Goal: Task Accomplishment & Management: Manage account settings

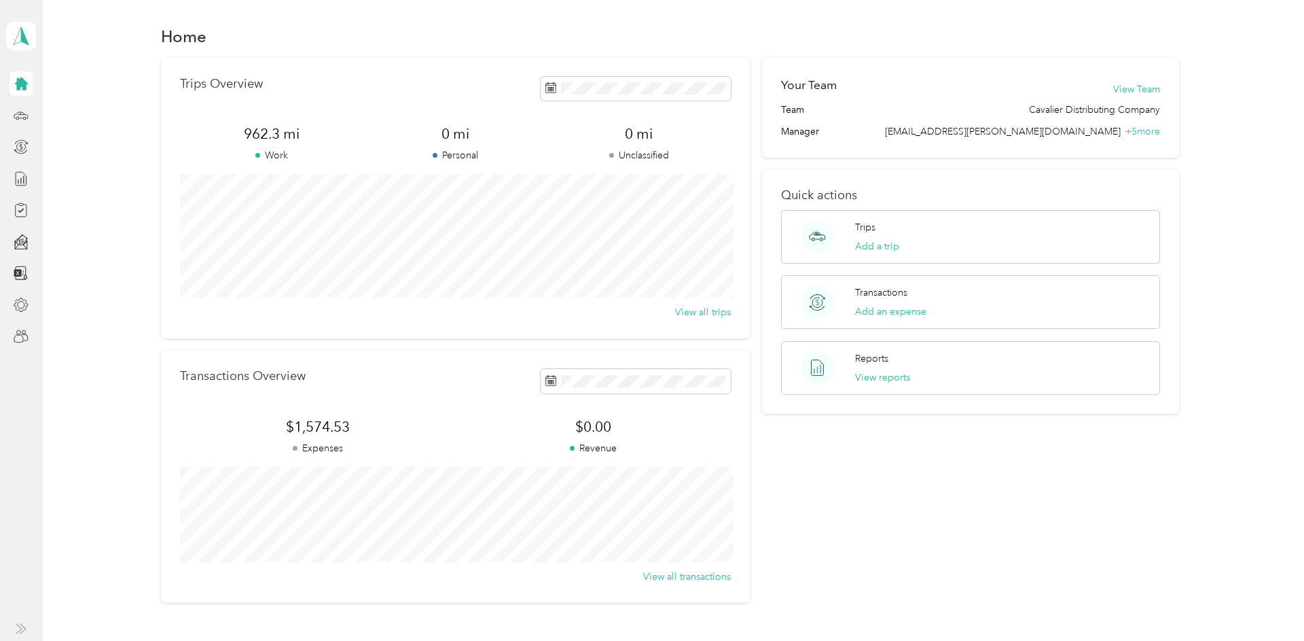
scroll to position [5, 0]
click at [17, 40] on icon at bounding box center [21, 35] width 20 height 19
click at [47, 110] on div "Team dashboard" at bounding box center [54, 112] width 73 height 14
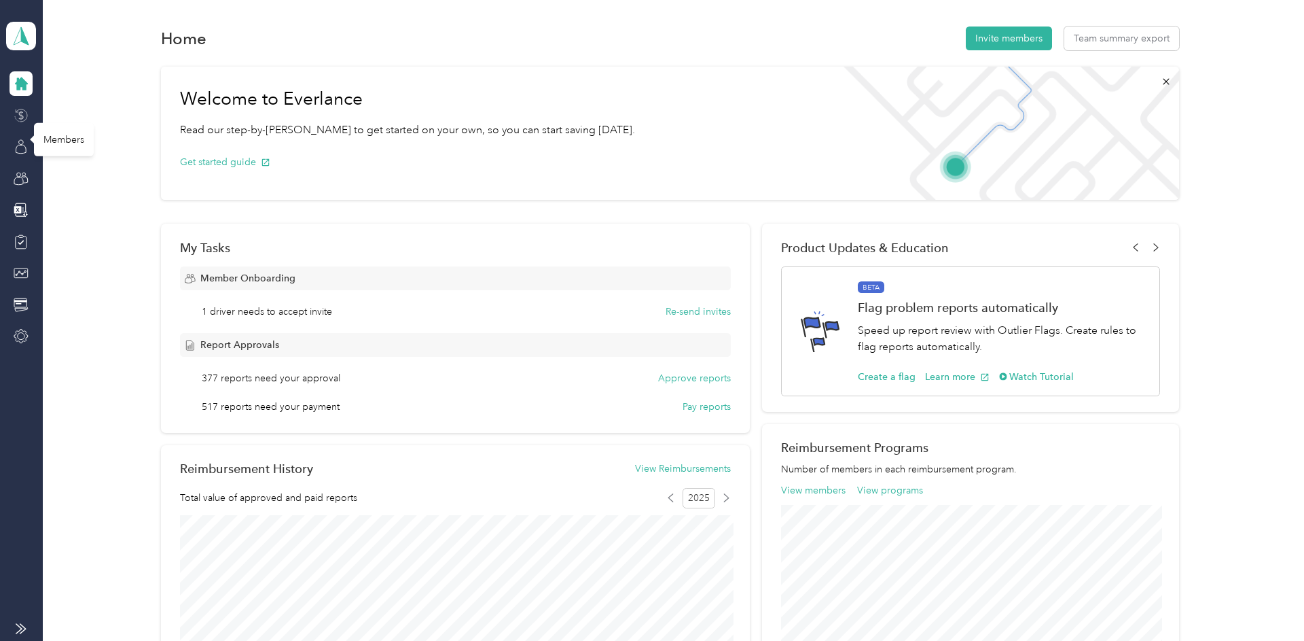
click at [24, 116] on icon at bounding box center [21, 115] width 15 height 15
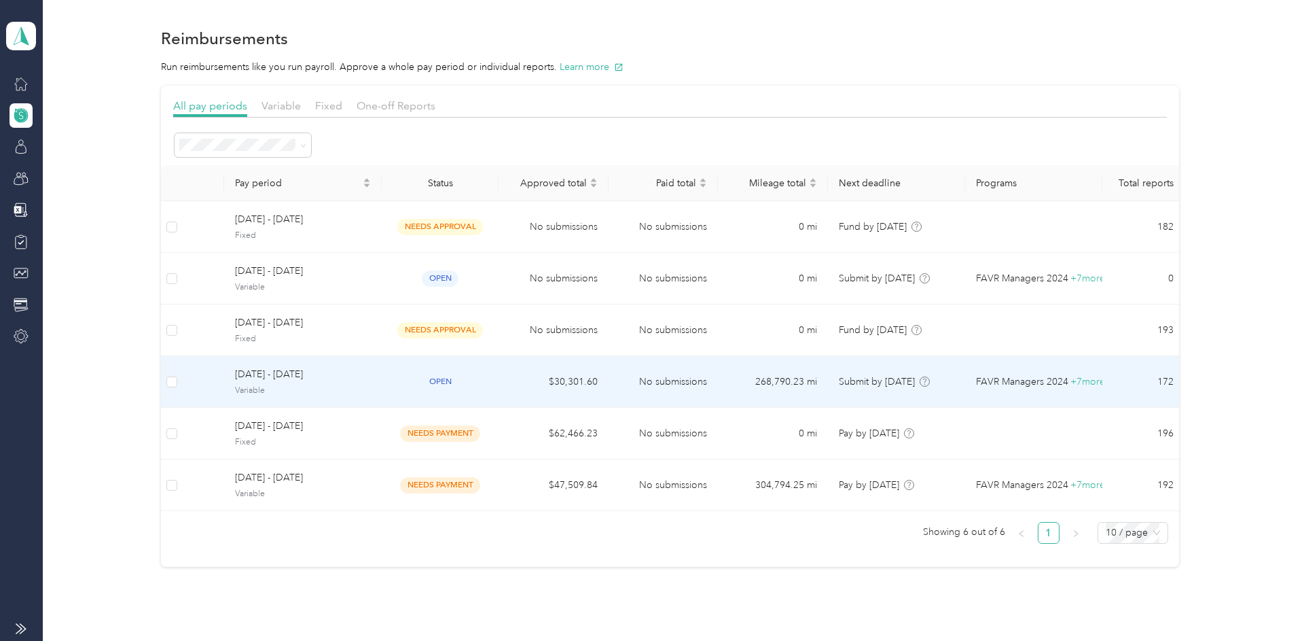
click at [330, 375] on span "[DATE] - [DATE]" at bounding box center [303, 374] width 136 height 15
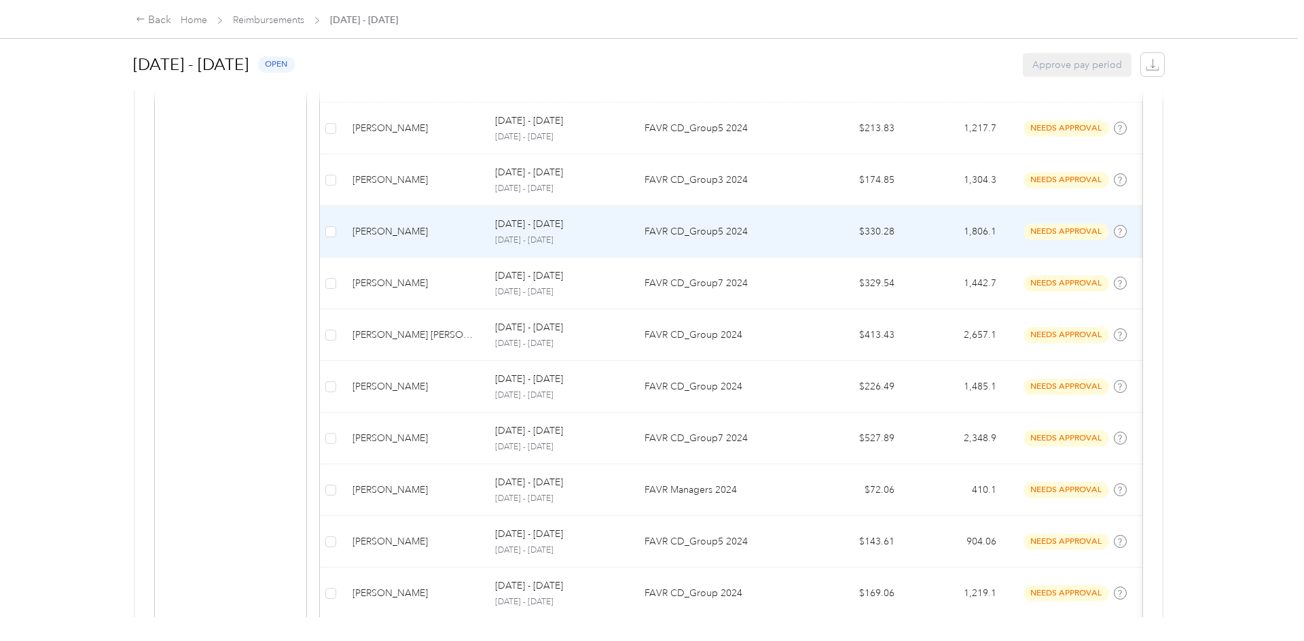
click at [527, 223] on p "[DATE] - [DATE]" at bounding box center [529, 224] width 68 height 15
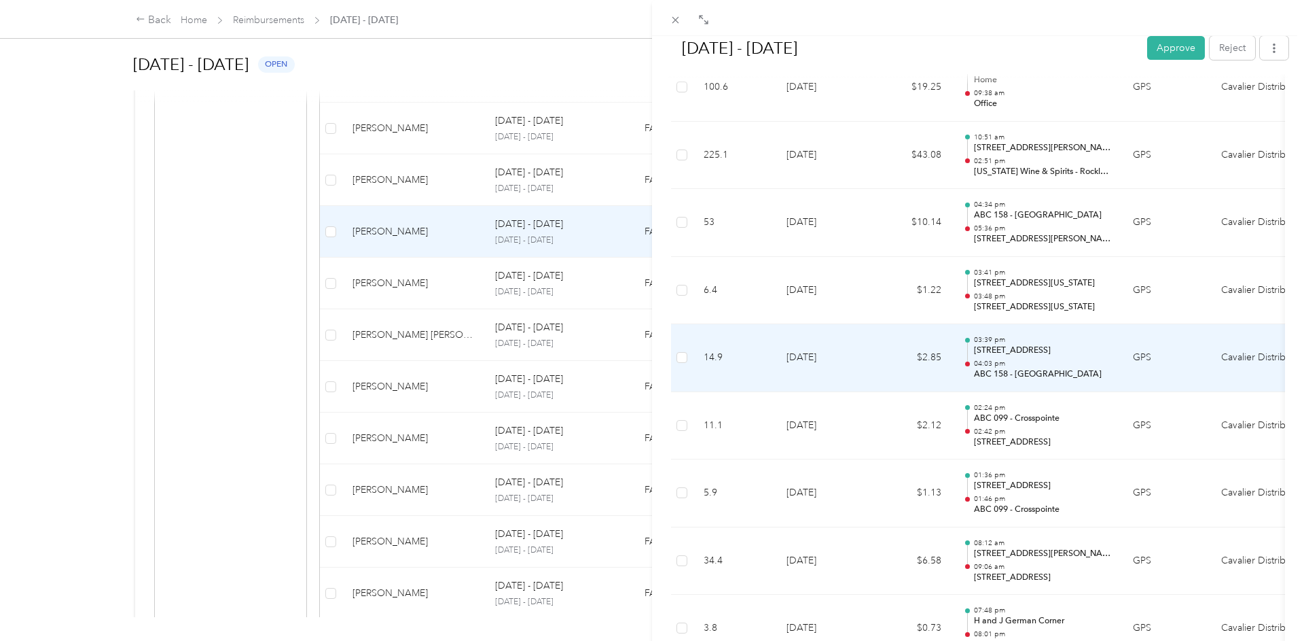
scroll to position [2473, 0]
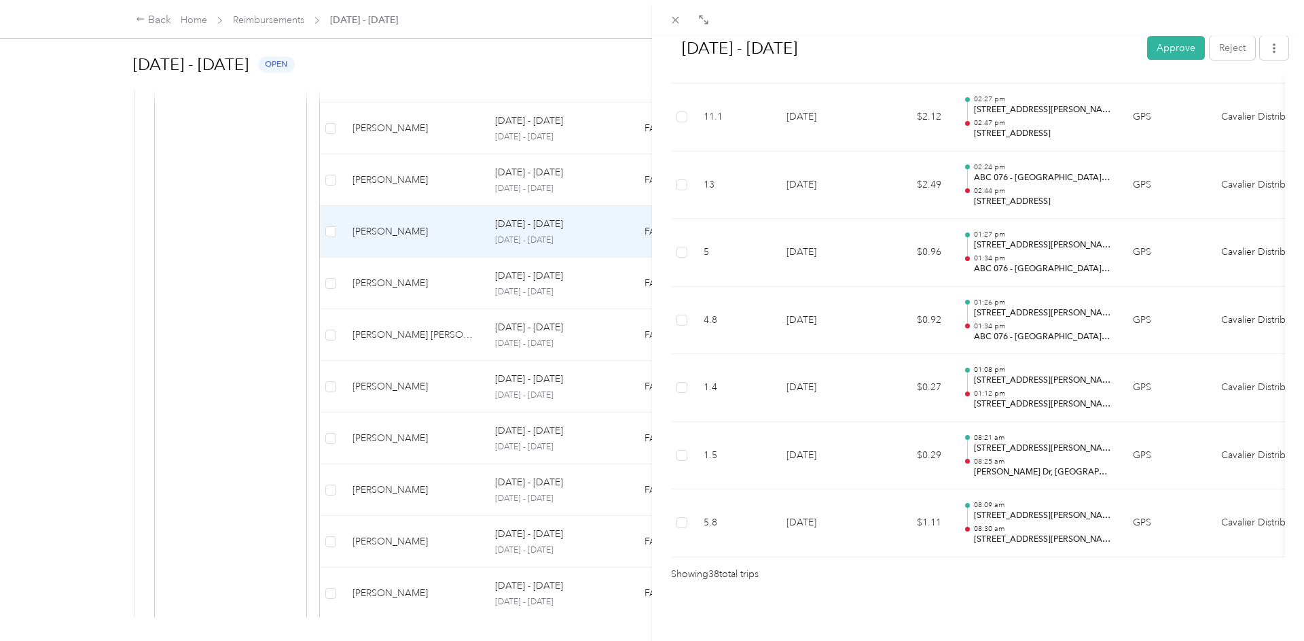
click at [468, 71] on div "[DATE] - [DATE] Approve Reject Needs Approval Needs approval from [PERSON_NAME]…" at bounding box center [652, 320] width 1304 height 641
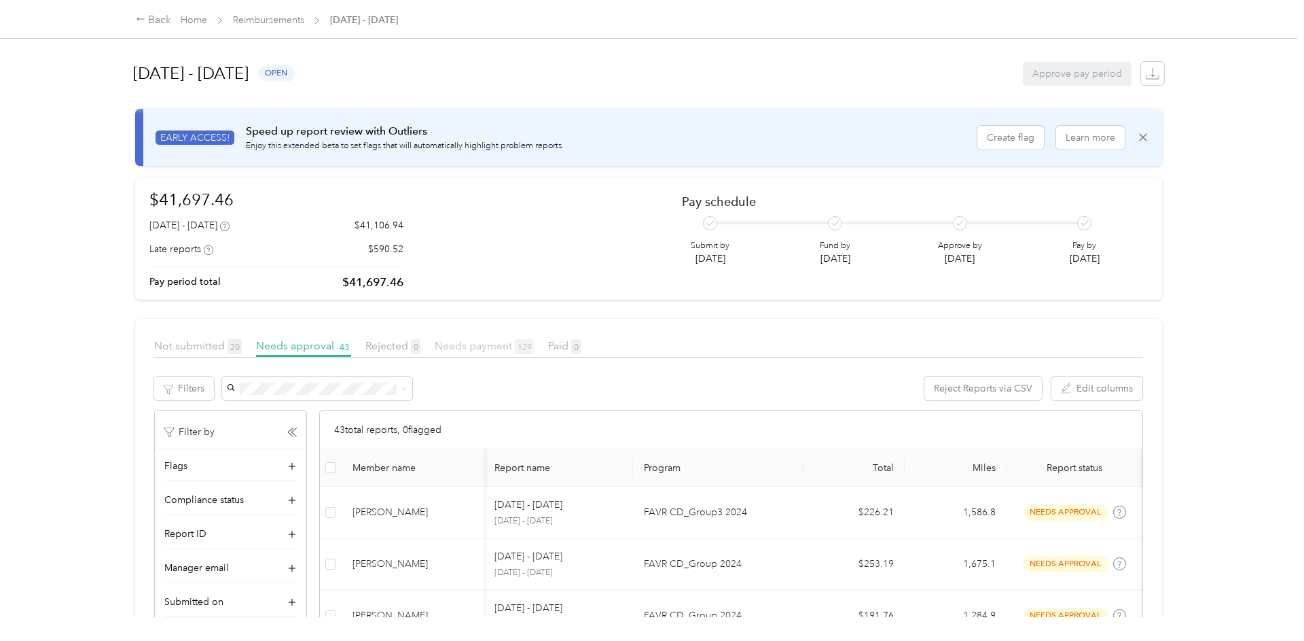
click at [491, 349] on span "Needs payment 129" at bounding box center [484, 345] width 99 height 13
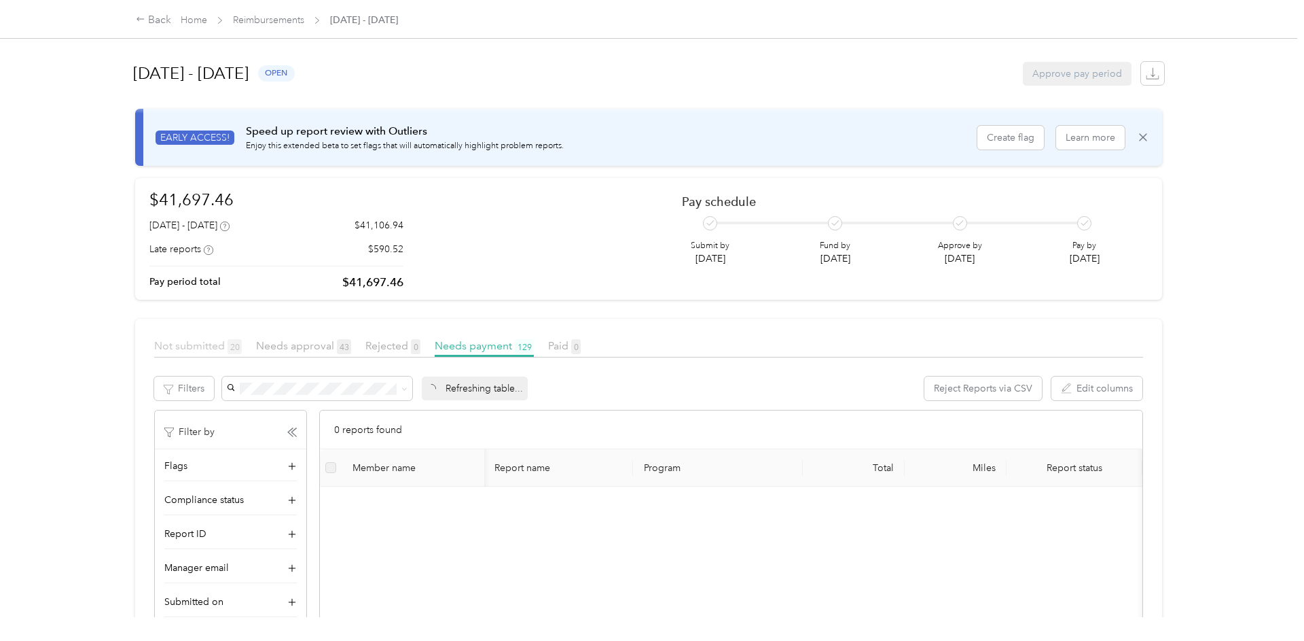
click at [199, 349] on span "Not submitted 20" at bounding box center [198, 345] width 88 height 13
